Goal: Task Accomplishment & Management: Manage account settings

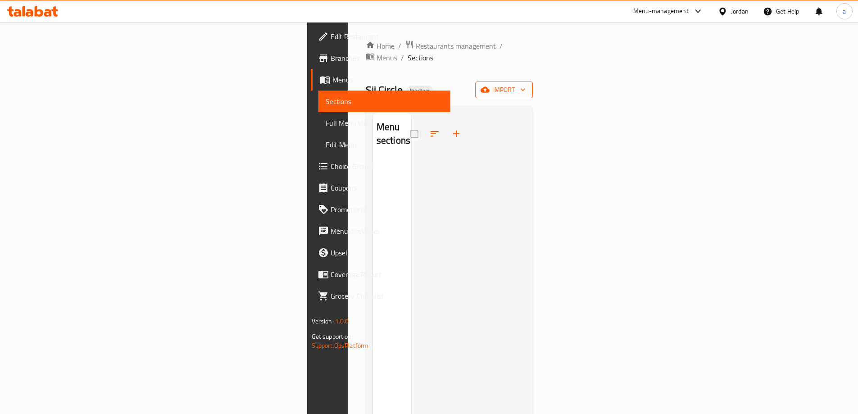
click at [526, 84] on span "import" at bounding box center [503, 89] width 43 height 11
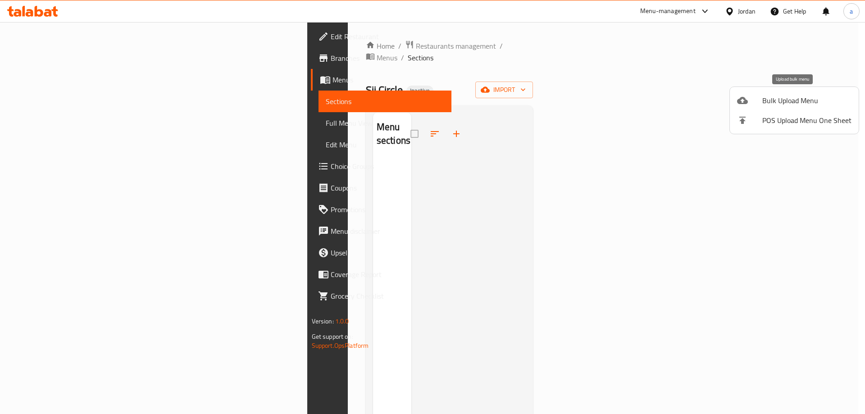
click at [764, 102] on span "Bulk Upload Menu" at bounding box center [806, 100] width 89 height 11
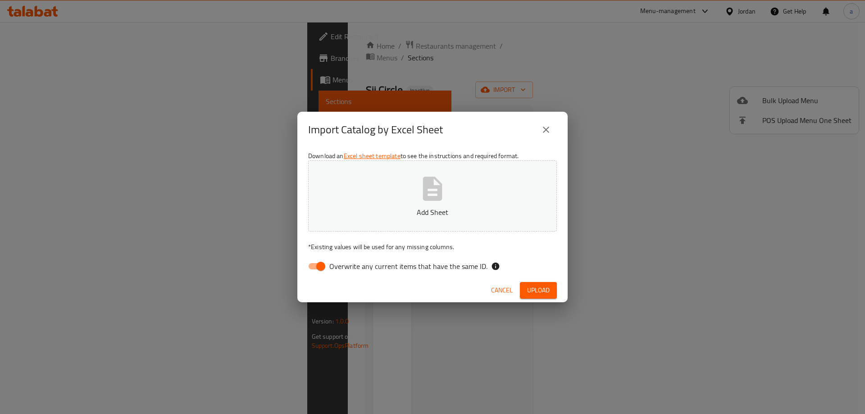
click at [392, 204] on button "Add Sheet" at bounding box center [432, 195] width 249 height 71
click at [317, 263] on input "Overwrite any current items that have the same ID." at bounding box center [320, 266] width 51 height 17
checkbox input "false"
click at [541, 297] on button "Upload" at bounding box center [538, 290] width 37 height 17
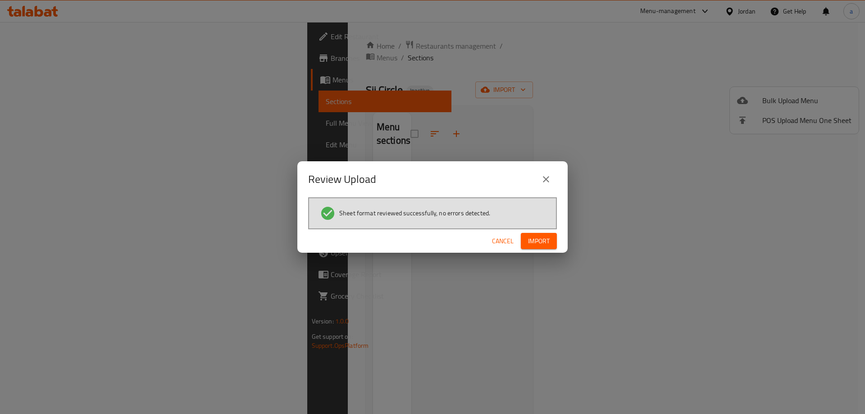
click at [528, 241] on span "Import" at bounding box center [539, 241] width 22 height 11
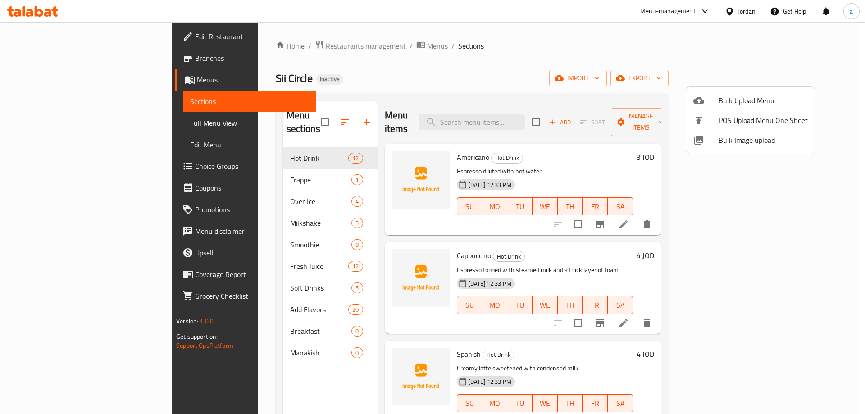
click at [522, 61] on div at bounding box center [432, 207] width 865 height 414
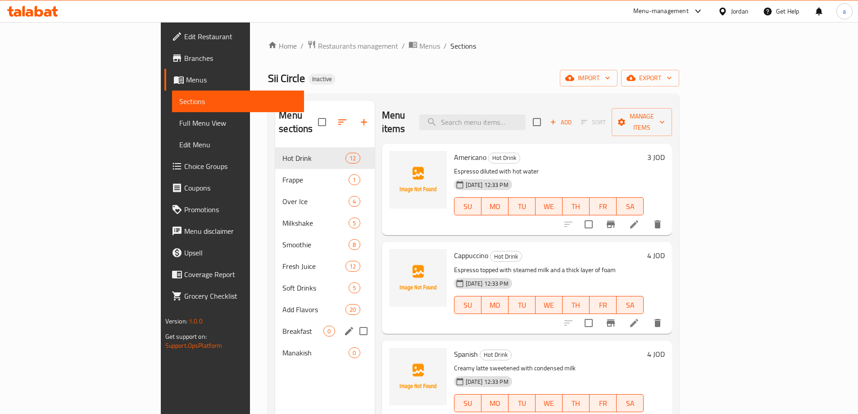
click at [354, 322] on input "Menu sections" at bounding box center [363, 331] width 19 height 19
checkbox input "true"
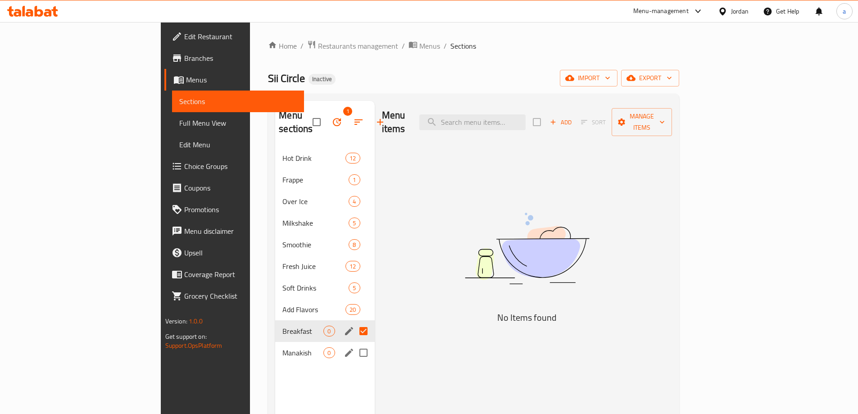
click at [354, 345] on input "Menu sections" at bounding box center [363, 352] width 19 height 19
checkbox input "true"
click at [331, 117] on icon "button" at bounding box center [336, 122] width 11 height 11
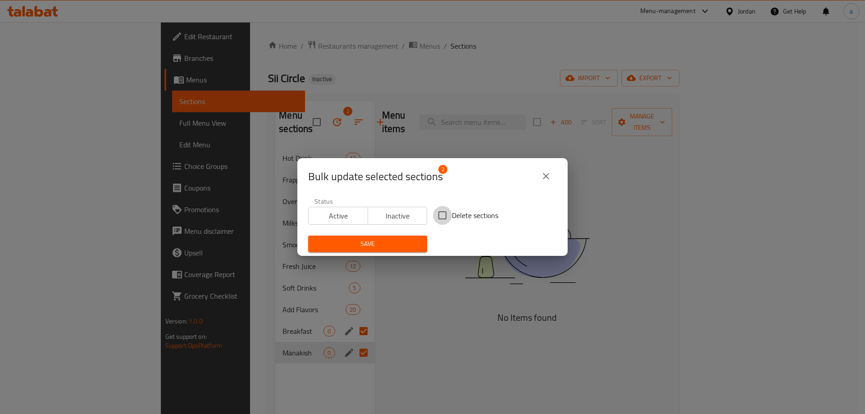
click at [435, 215] on input "Delete sections" at bounding box center [442, 215] width 19 height 19
checkbox input "true"
click at [398, 241] on span "Save" at bounding box center [367, 243] width 104 height 11
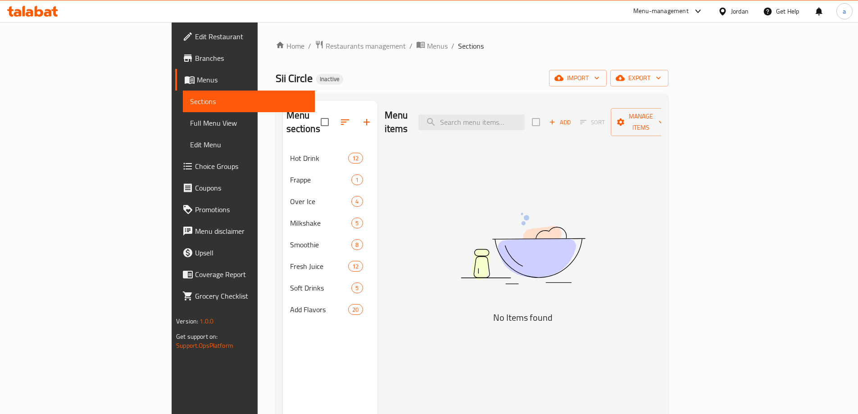
click at [183, 122] on link "Full Menu View" at bounding box center [249, 123] width 132 height 22
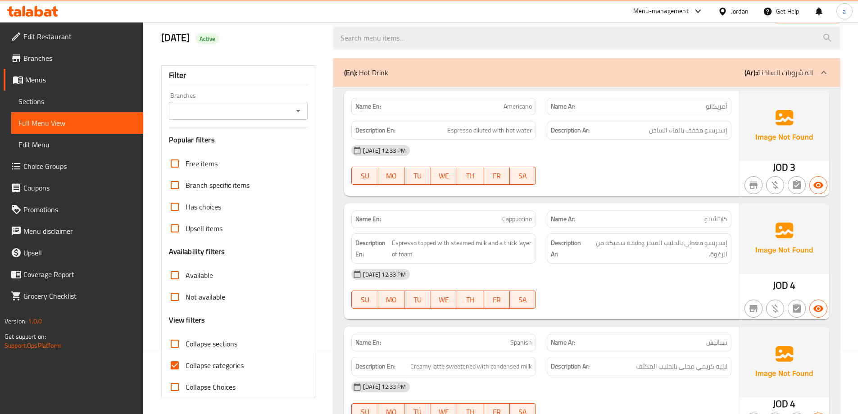
scroll to position [135, 0]
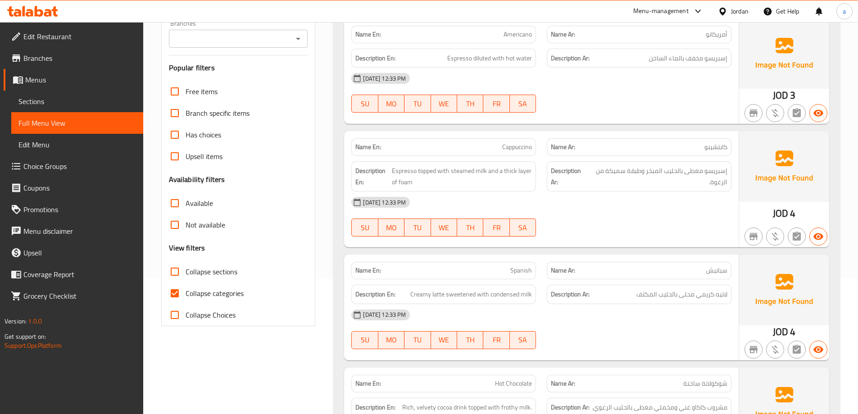
click at [178, 296] on input "Collapse categories" at bounding box center [175, 293] width 22 height 22
checkbox input "false"
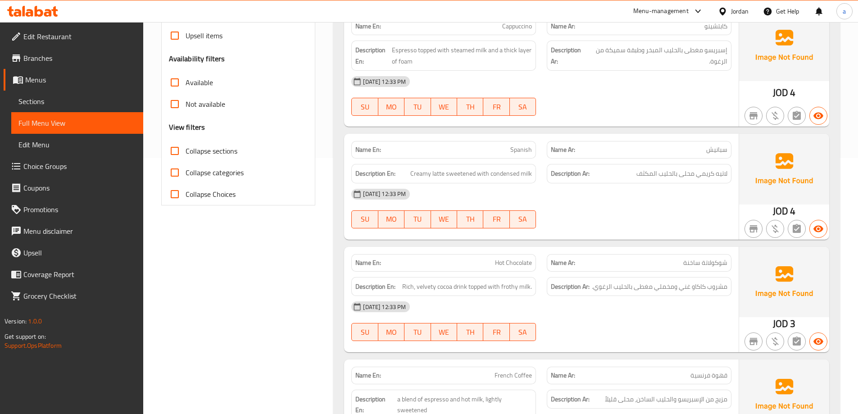
scroll to position [0, 0]
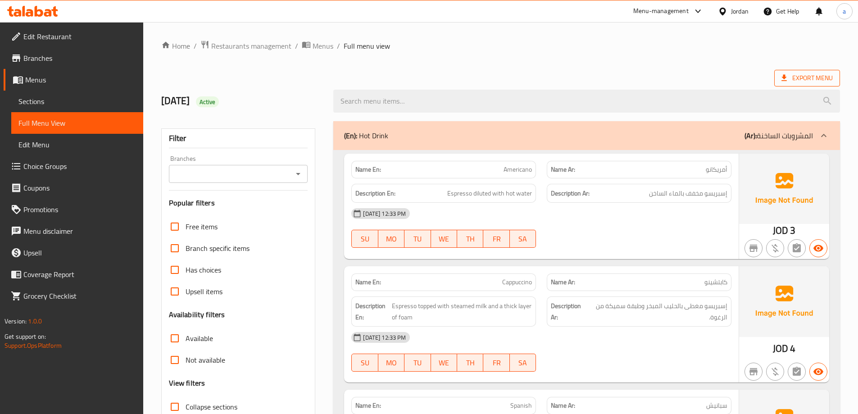
click at [801, 86] on span "Export Menu" at bounding box center [807, 78] width 66 height 17
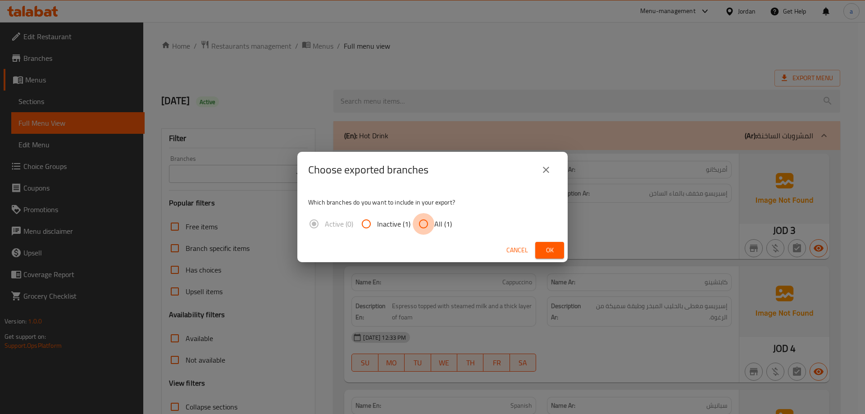
click at [424, 221] on input "All (1)" at bounding box center [424, 224] width 22 height 22
radio input "true"
click at [544, 242] on button "Ok" at bounding box center [549, 250] width 29 height 17
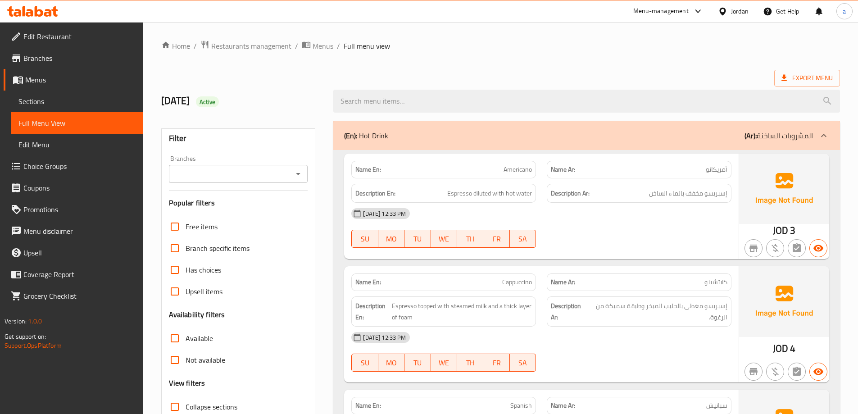
click at [720, 12] on icon at bounding box center [722, 11] width 9 height 9
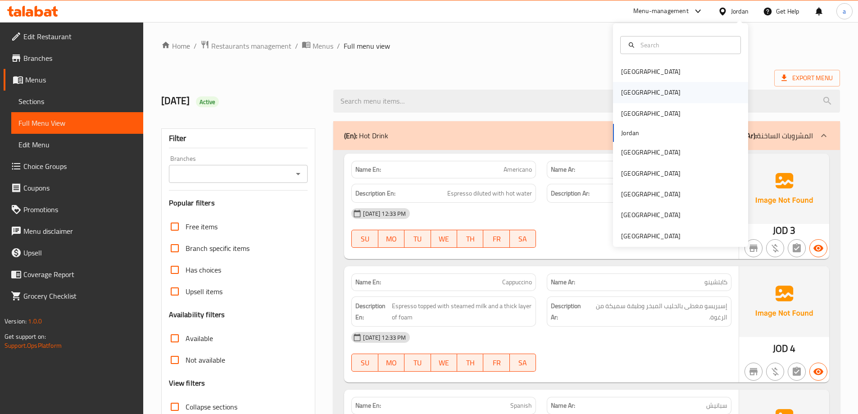
click at [643, 99] on div "[GEOGRAPHIC_DATA]" at bounding box center [680, 92] width 135 height 21
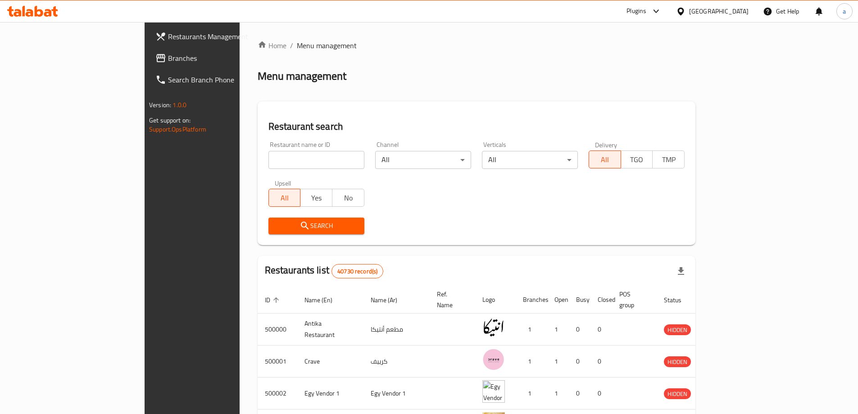
click at [168, 59] on span "Branches" at bounding box center [224, 58] width 113 height 11
